Goal: Task Accomplishment & Management: Complete application form

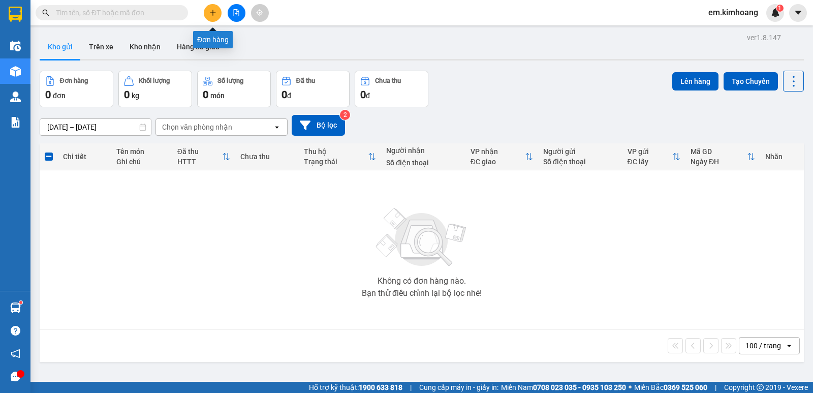
click at [211, 15] on icon "plus" at bounding box center [212, 12] width 7 height 7
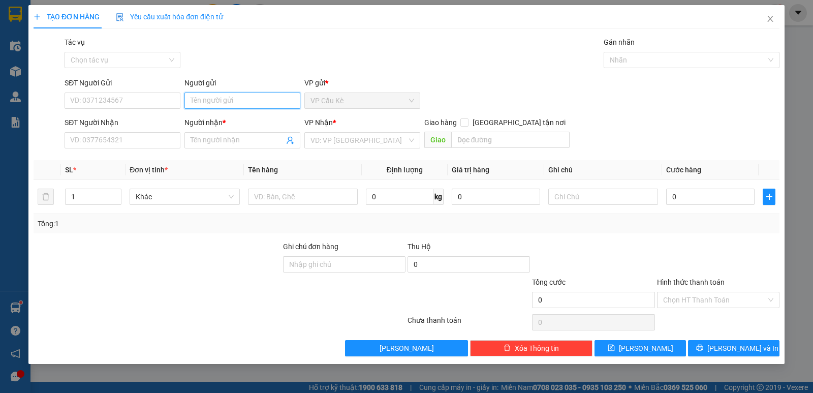
click at [264, 99] on input "Người gửi" at bounding box center [242, 100] width 116 height 16
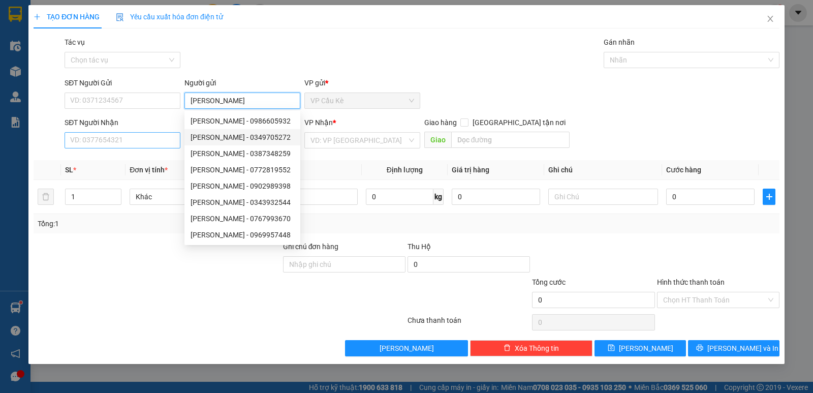
type input "[PERSON_NAME]"
click at [156, 142] on input "SĐT Người Nhận" at bounding box center [123, 140] width 116 height 16
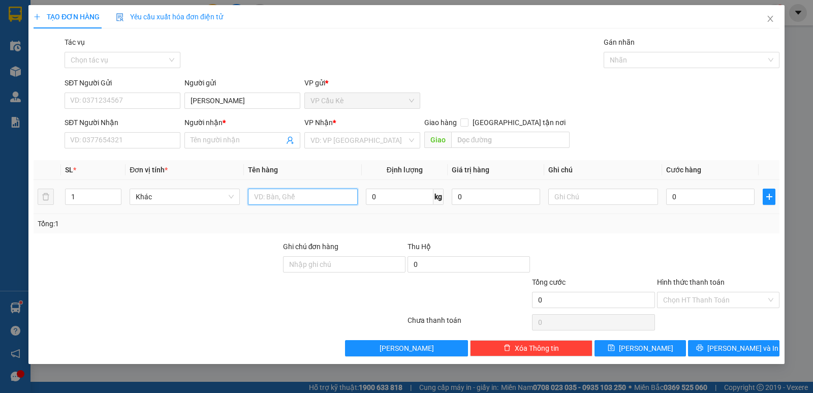
click at [328, 196] on input "text" at bounding box center [303, 196] width 110 height 16
type input "1 THÙNG GIẤY KK"
click at [730, 193] on input "0" at bounding box center [710, 196] width 88 height 16
type input "3"
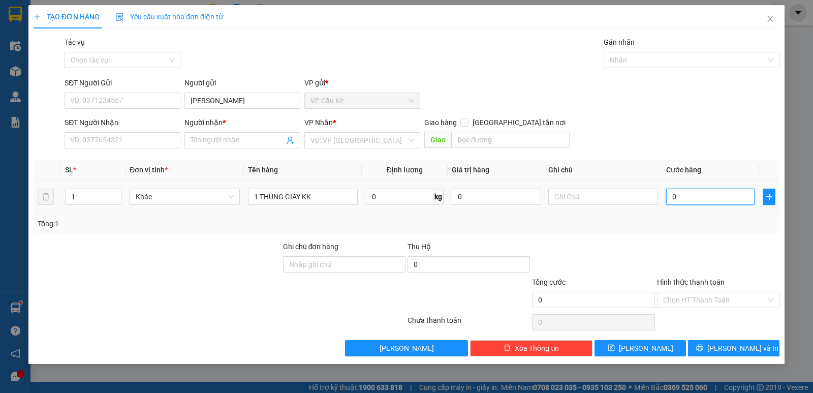
type input "3"
type input "30"
type input "30.000"
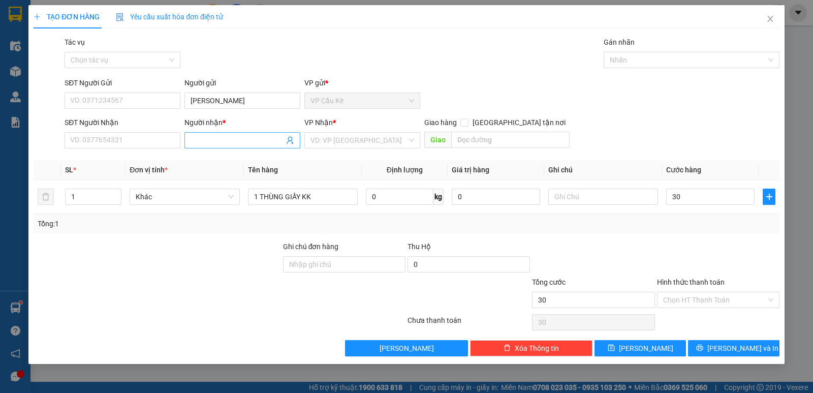
type input "30.000"
click at [228, 142] on input "Người nhận *" at bounding box center [236, 140] width 93 height 11
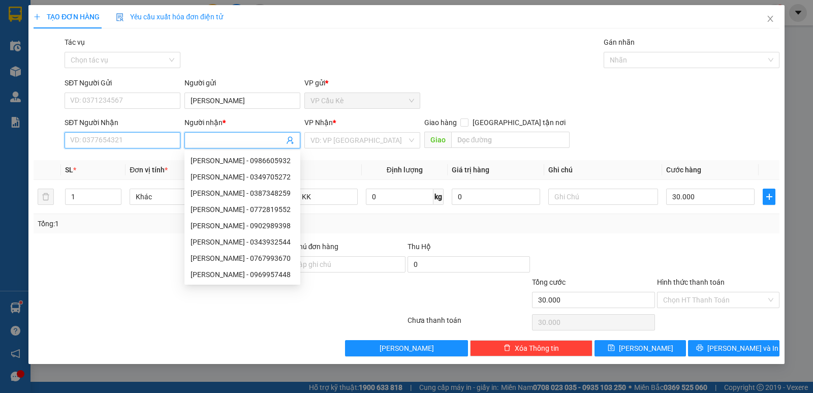
click at [163, 145] on input "SĐT Người Nhận" at bounding box center [123, 140] width 116 height 16
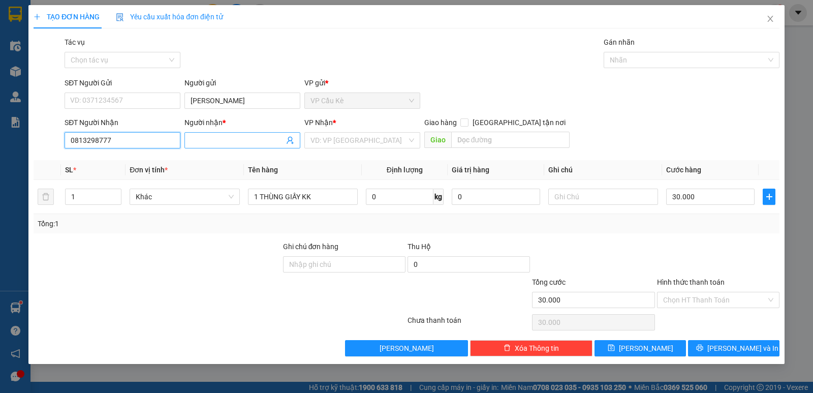
type input "0813298777"
click at [233, 142] on input "Người nhận *" at bounding box center [236, 140] width 93 height 11
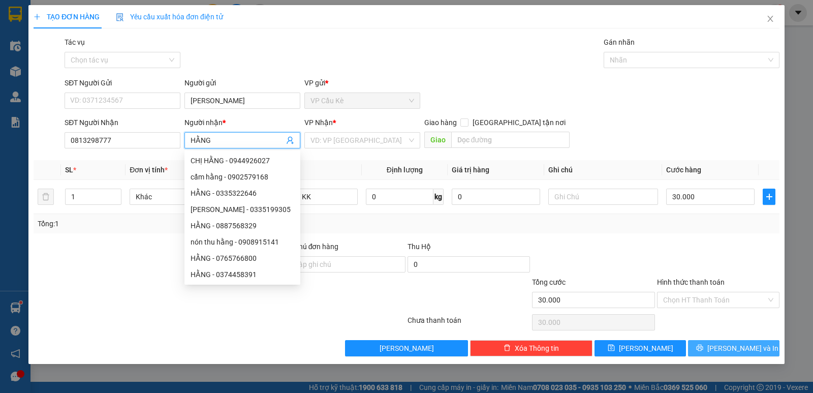
type input "HẰNG"
click at [703, 352] on span "printer" at bounding box center [699, 348] width 7 height 8
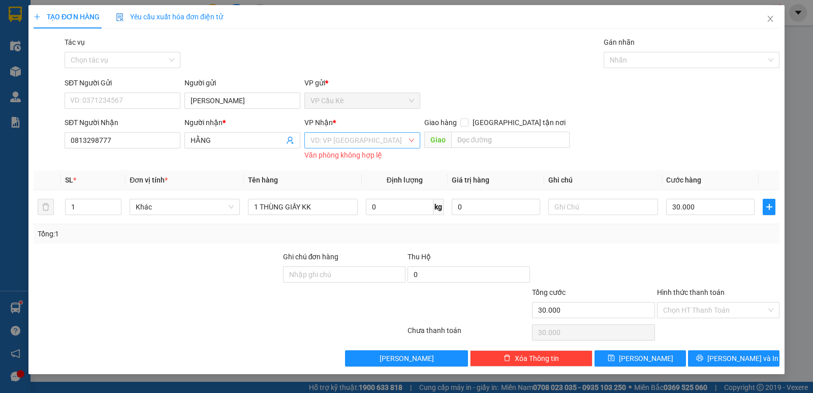
click at [354, 136] on input "search" at bounding box center [358, 140] width 97 height 15
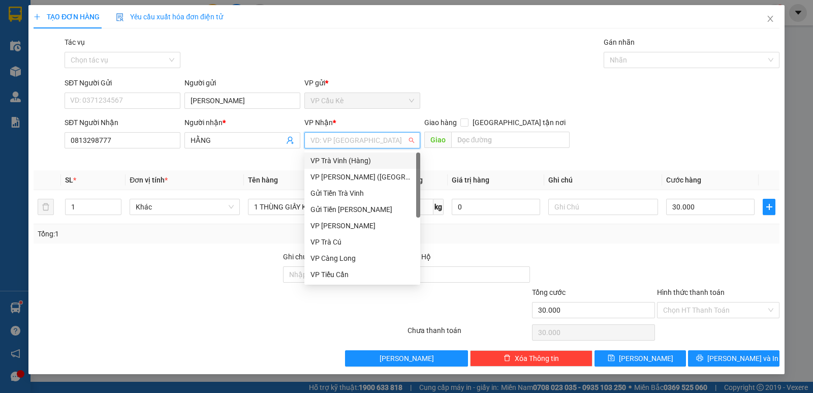
click at [368, 163] on div "VP Trà Vinh (Hàng)" at bounding box center [362, 160] width 104 height 11
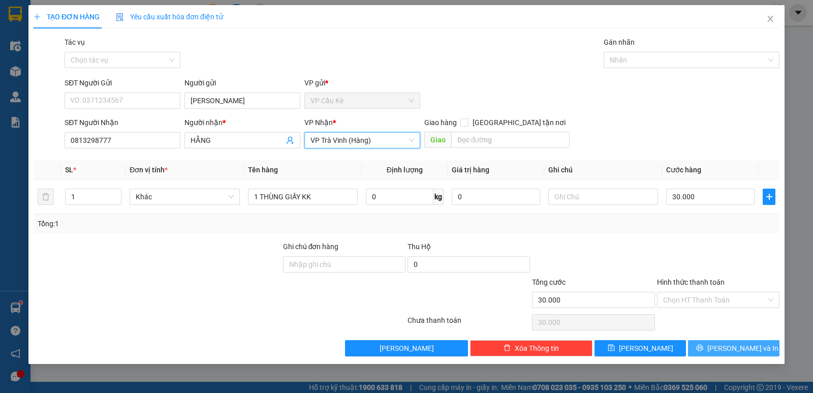
click at [728, 345] on span "[PERSON_NAME] và In" at bounding box center [742, 347] width 71 height 11
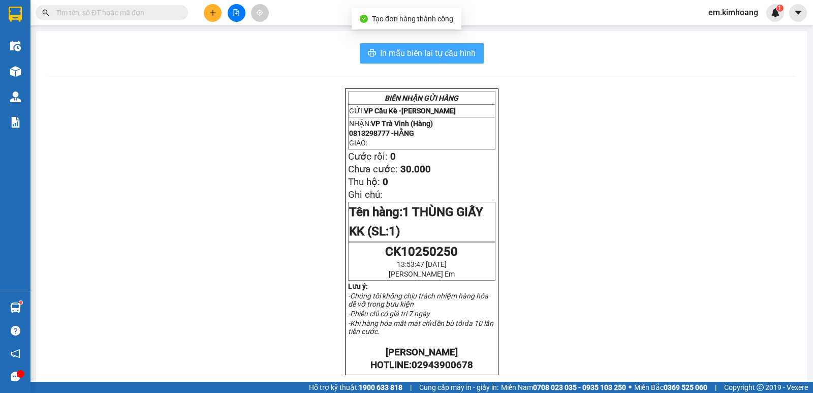
click at [455, 60] on button "In mẫu biên lai tự cấu hình" at bounding box center [422, 53] width 124 height 20
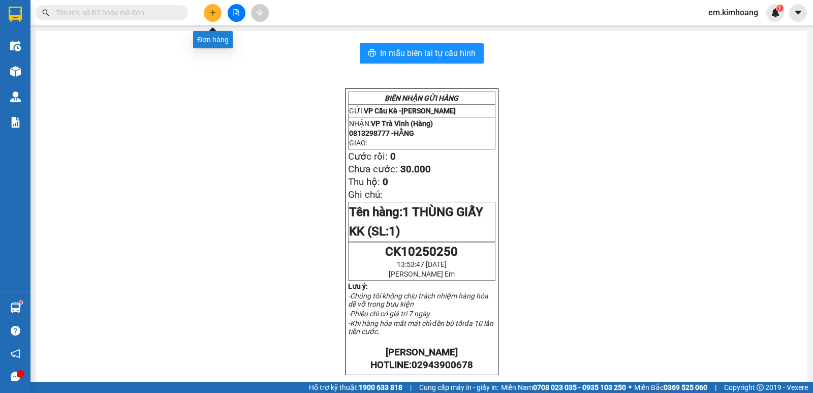
click at [208, 14] on button at bounding box center [213, 13] width 18 height 18
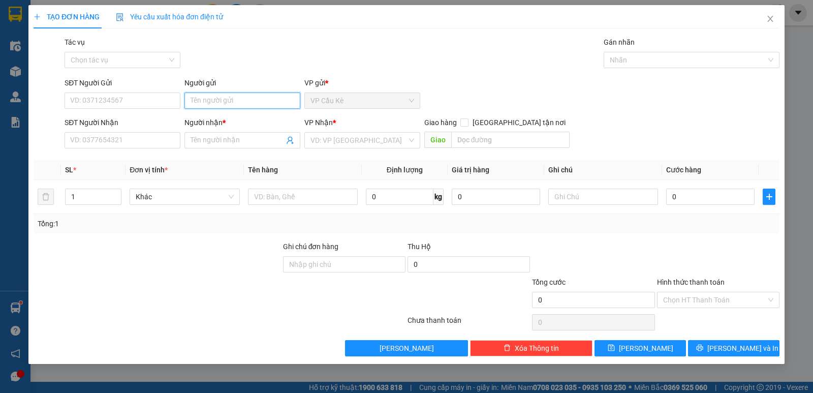
click at [260, 101] on input "Người gửi" at bounding box center [242, 100] width 116 height 16
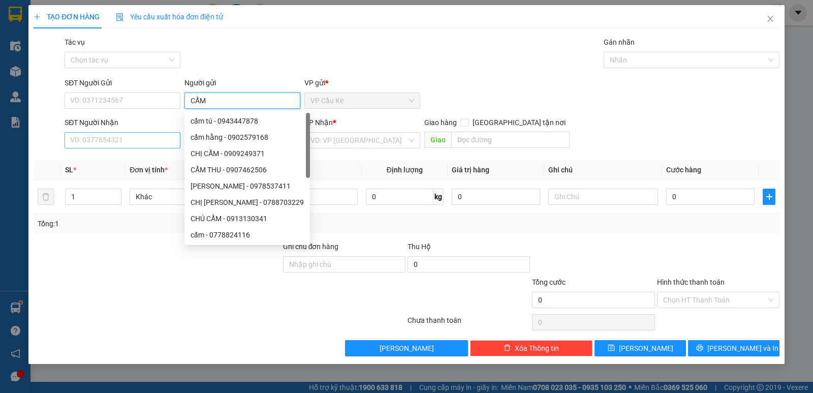
type input "CẨM"
click at [154, 145] on input "SĐT Người Nhận" at bounding box center [123, 140] width 116 height 16
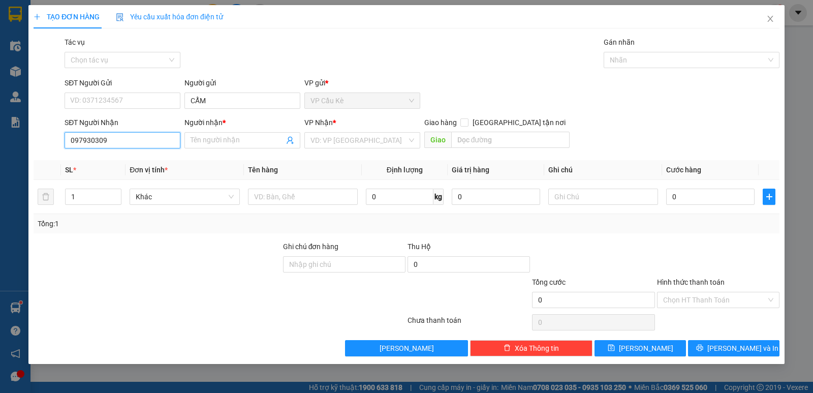
type input "0979303092"
click at [144, 155] on div "0979303092 - trân" at bounding box center [123, 160] width 104 height 11
type input "trân"
type input "1"
type input "25.000"
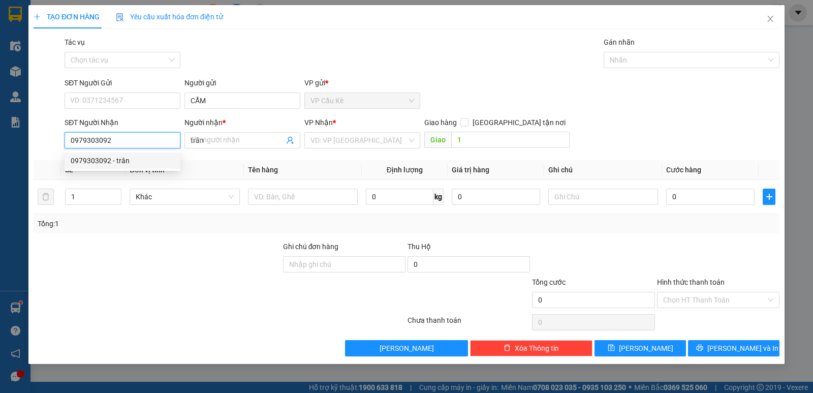
type input "25.000"
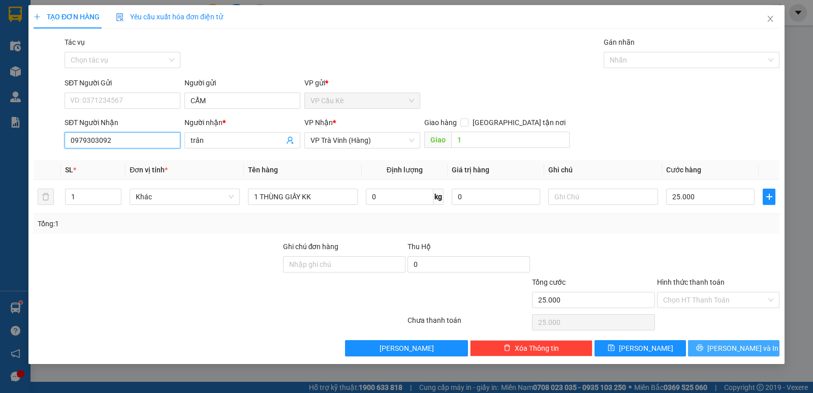
type input "0979303092"
click at [729, 347] on span "[PERSON_NAME] và In" at bounding box center [742, 347] width 71 height 11
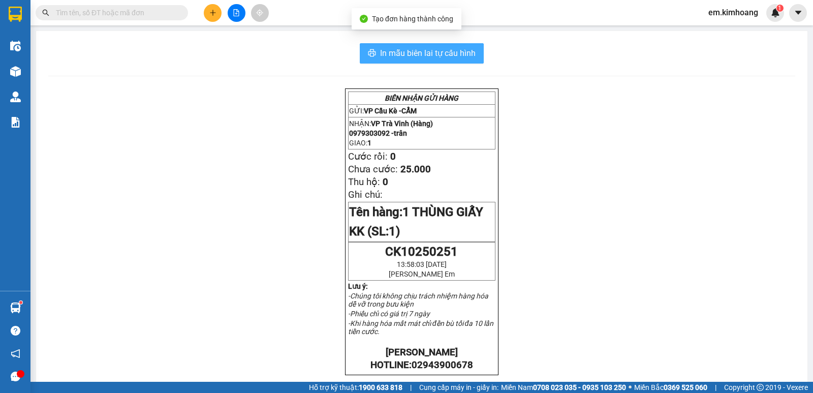
click at [424, 51] on span "In mẫu biên lai tự cấu hình" at bounding box center [427, 53] width 95 height 13
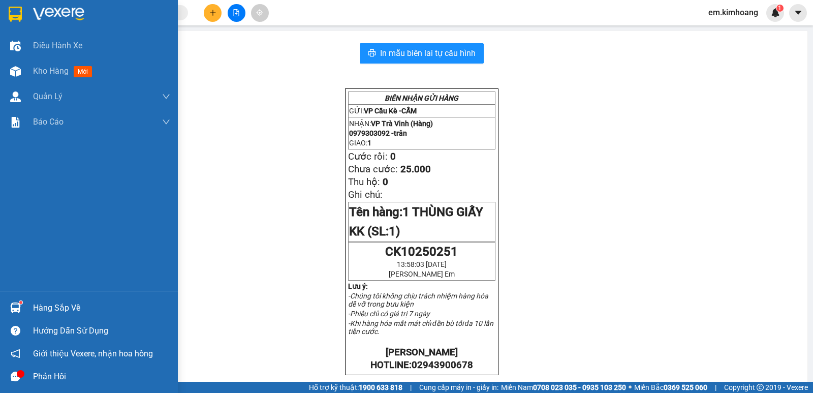
click at [63, 301] on div "Hàng sắp về" at bounding box center [101, 307] width 137 height 15
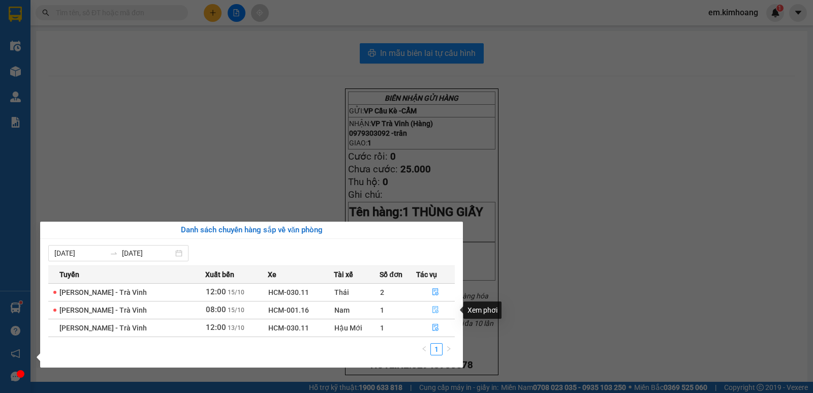
click at [437, 306] on icon "file-done" at bounding box center [435, 309] width 7 height 7
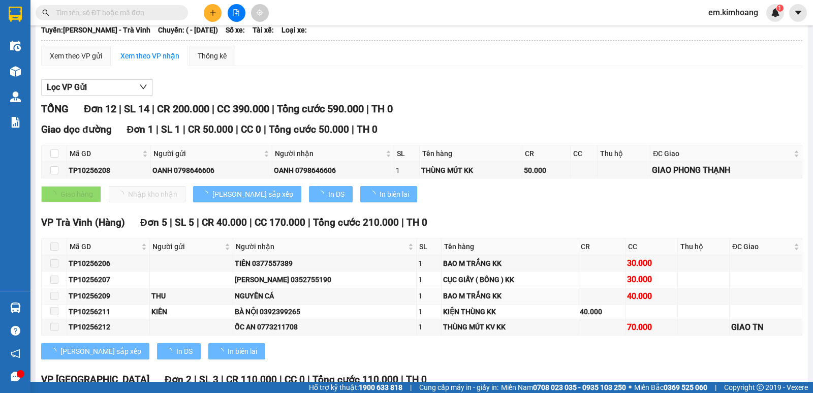
type input "[DATE]"
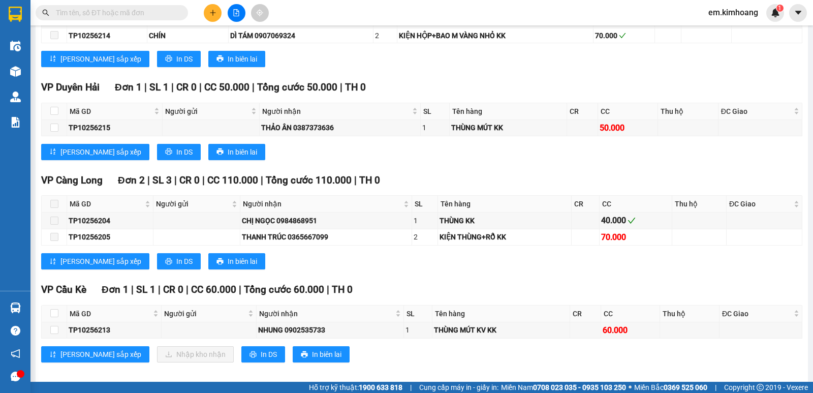
scroll to position [475, 0]
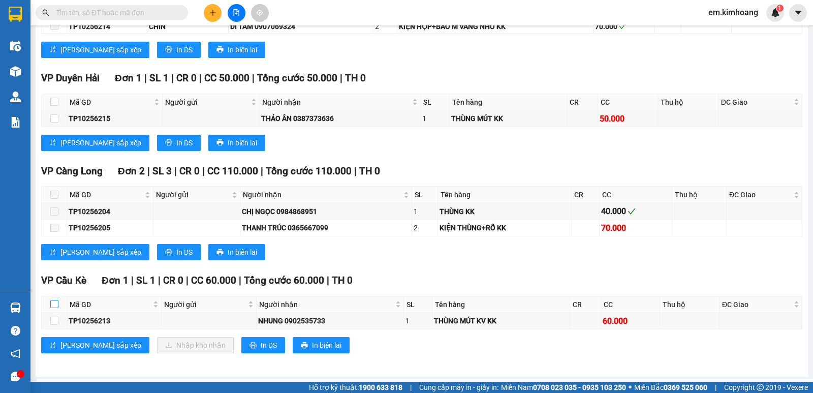
click at [53, 306] on input "checkbox" at bounding box center [54, 304] width 8 height 8
checkbox input "true"
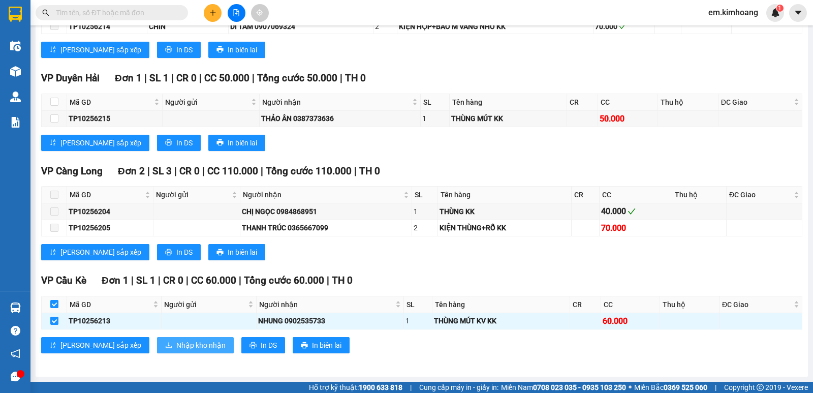
click at [176, 349] on span "Nhập kho nhận" at bounding box center [200, 344] width 49 height 11
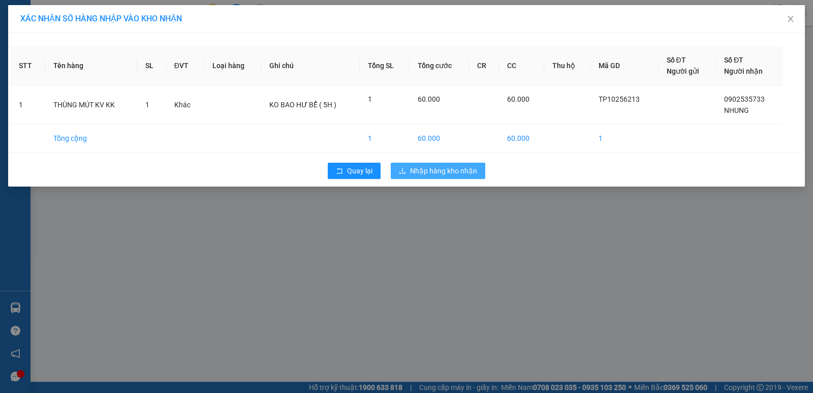
click at [438, 171] on span "Nhập hàng kho nhận" at bounding box center [443, 170] width 67 height 11
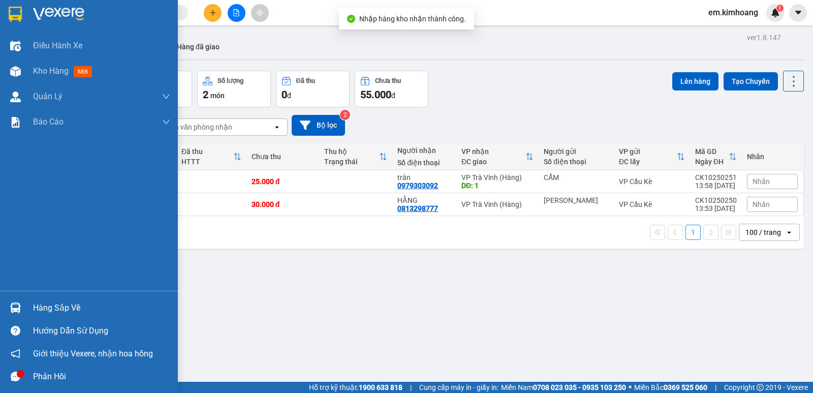
click at [45, 302] on div "Hàng sắp về" at bounding box center [101, 307] width 137 height 15
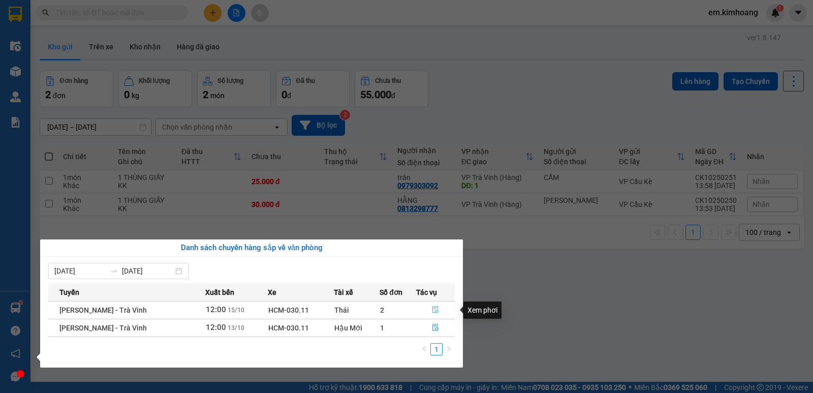
click at [434, 308] on icon "file-done" at bounding box center [435, 309] width 7 height 7
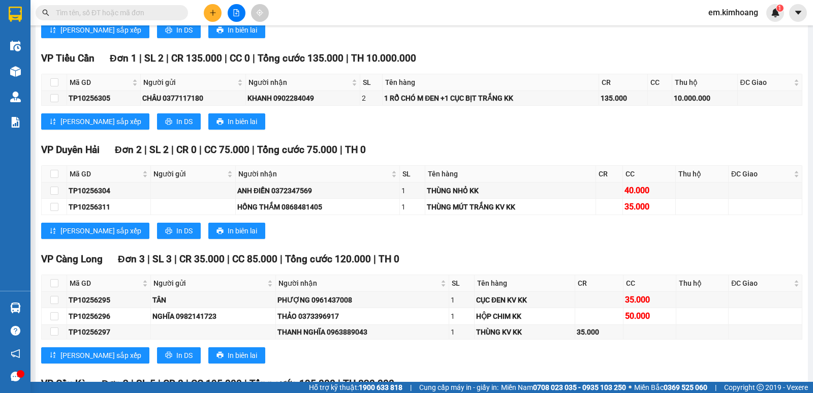
scroll to position [955, 0]
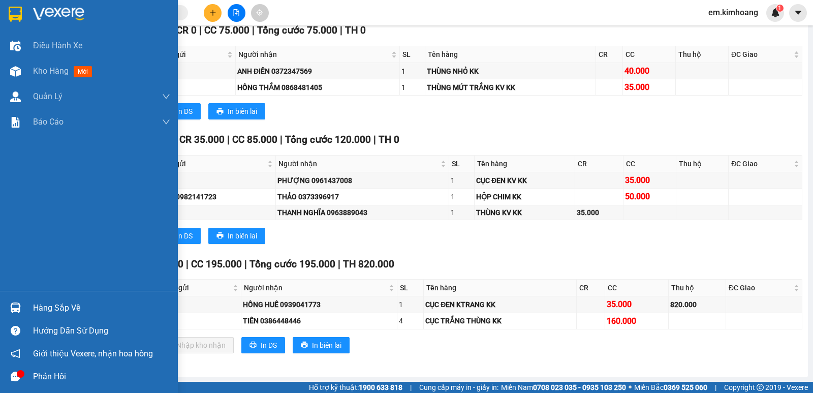
click at [21, 302] on div at bounding box center [16, 308] width 18 height 18
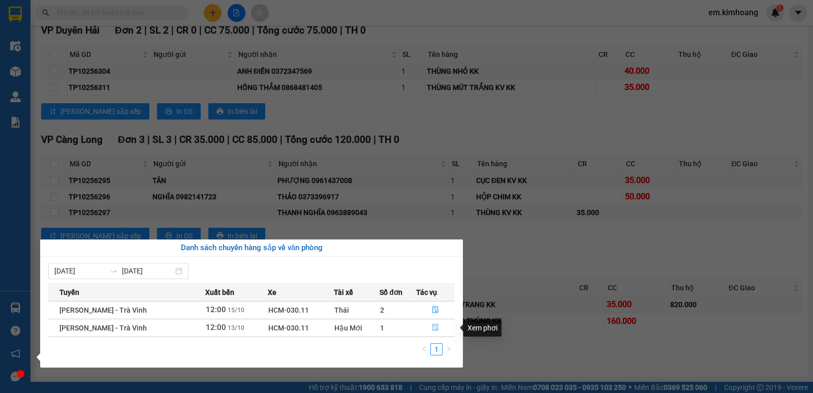
click at [434, 328] on icon "file-done" at bounding box center [435, 327] width 7 height 7
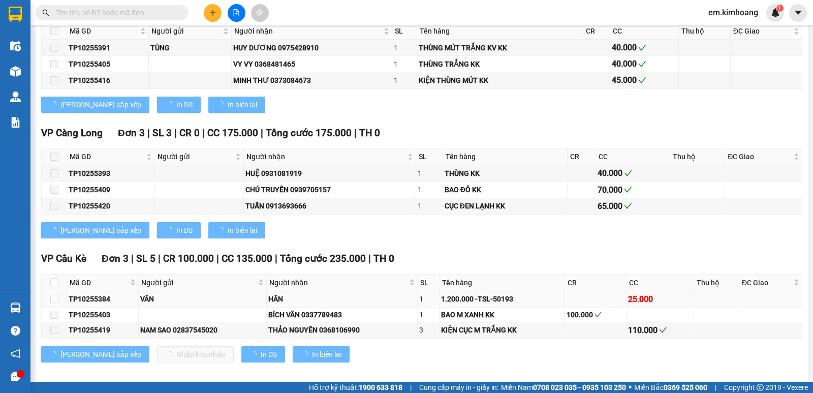
type input "[DATE]"
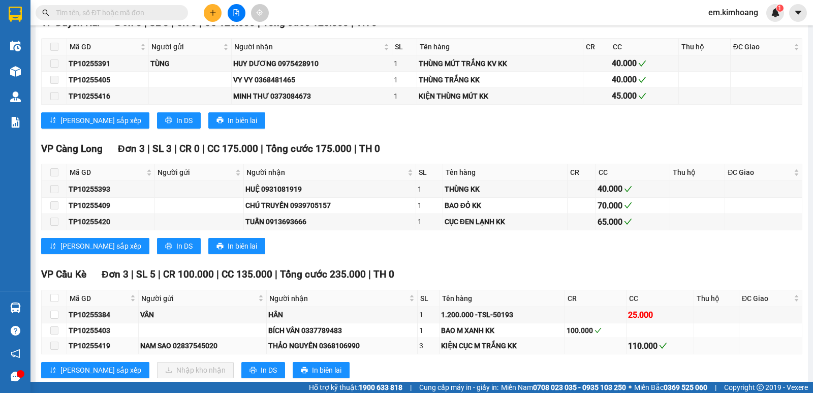
scroll to position [973, 0]
